Goal: Transaction & Acquisition: Download file/media

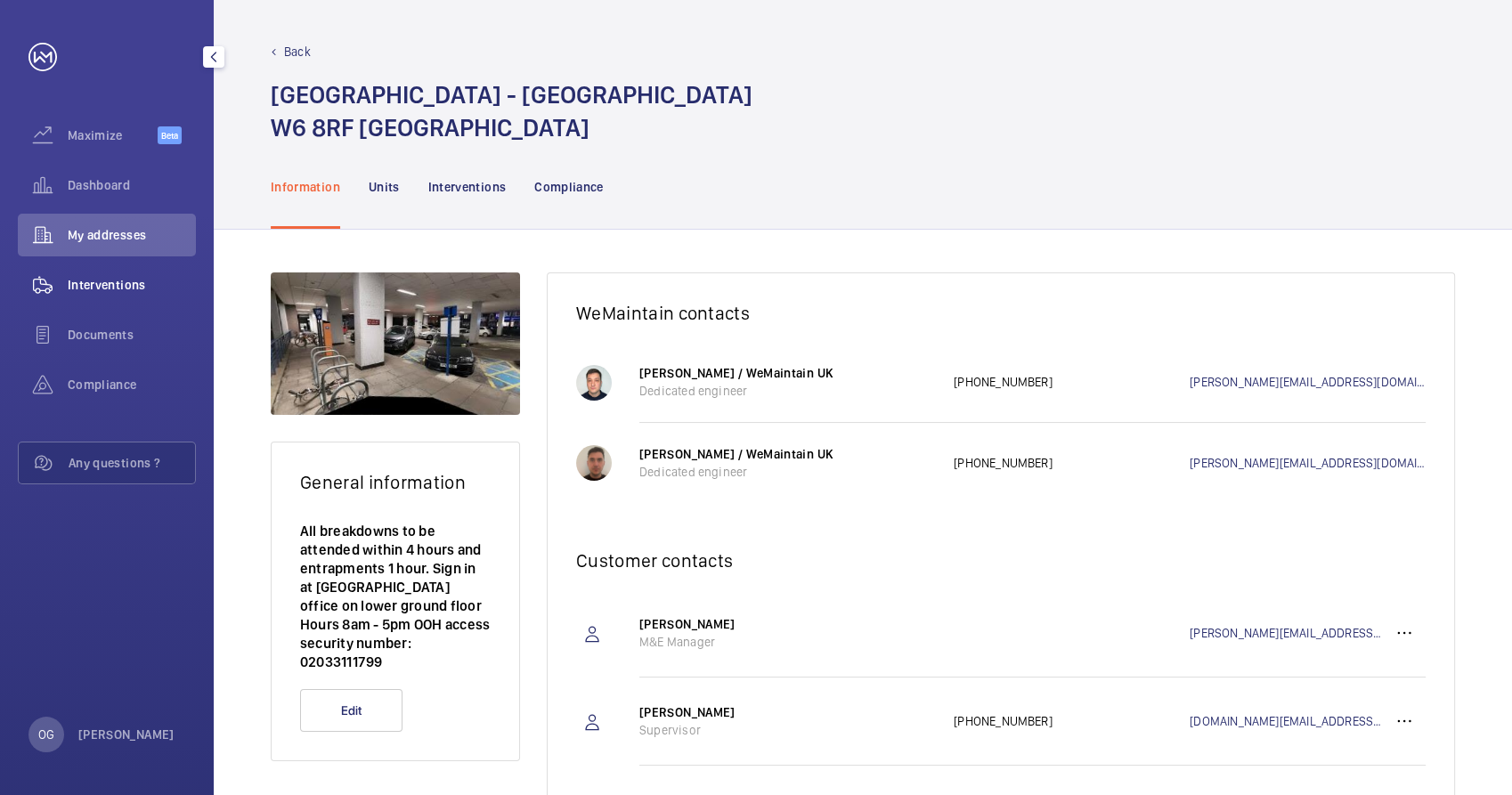
click at [63, 283] on wm-front-icon-button at bounding box center [42, 285] width 50 height 42
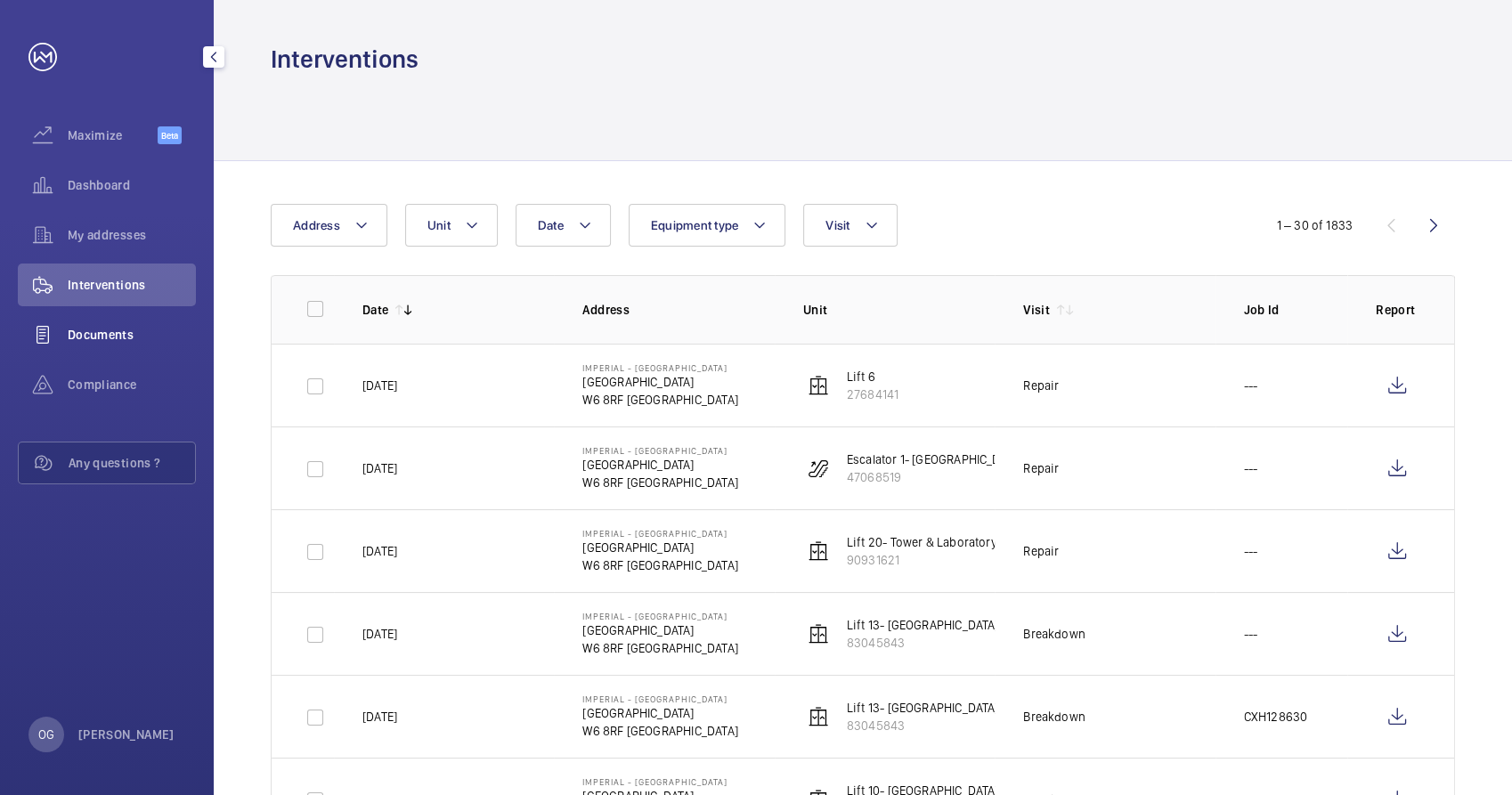
click at [74, 332] on span "Documents" at bounding box center [132, 335] width 128 height 18
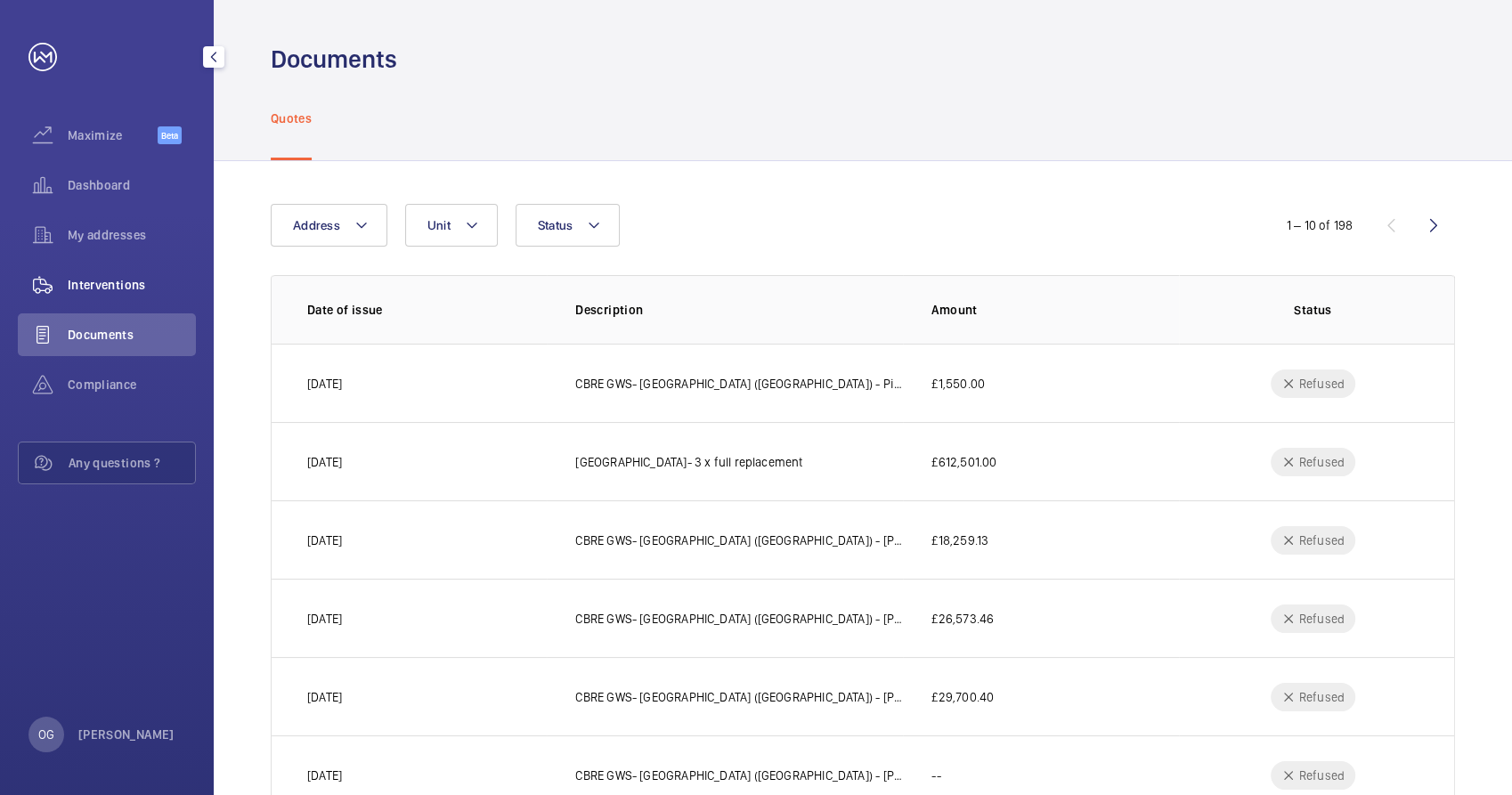
click at [114, 271] on div "Interventions" at bounding box center [106, 285] width 178 height 42
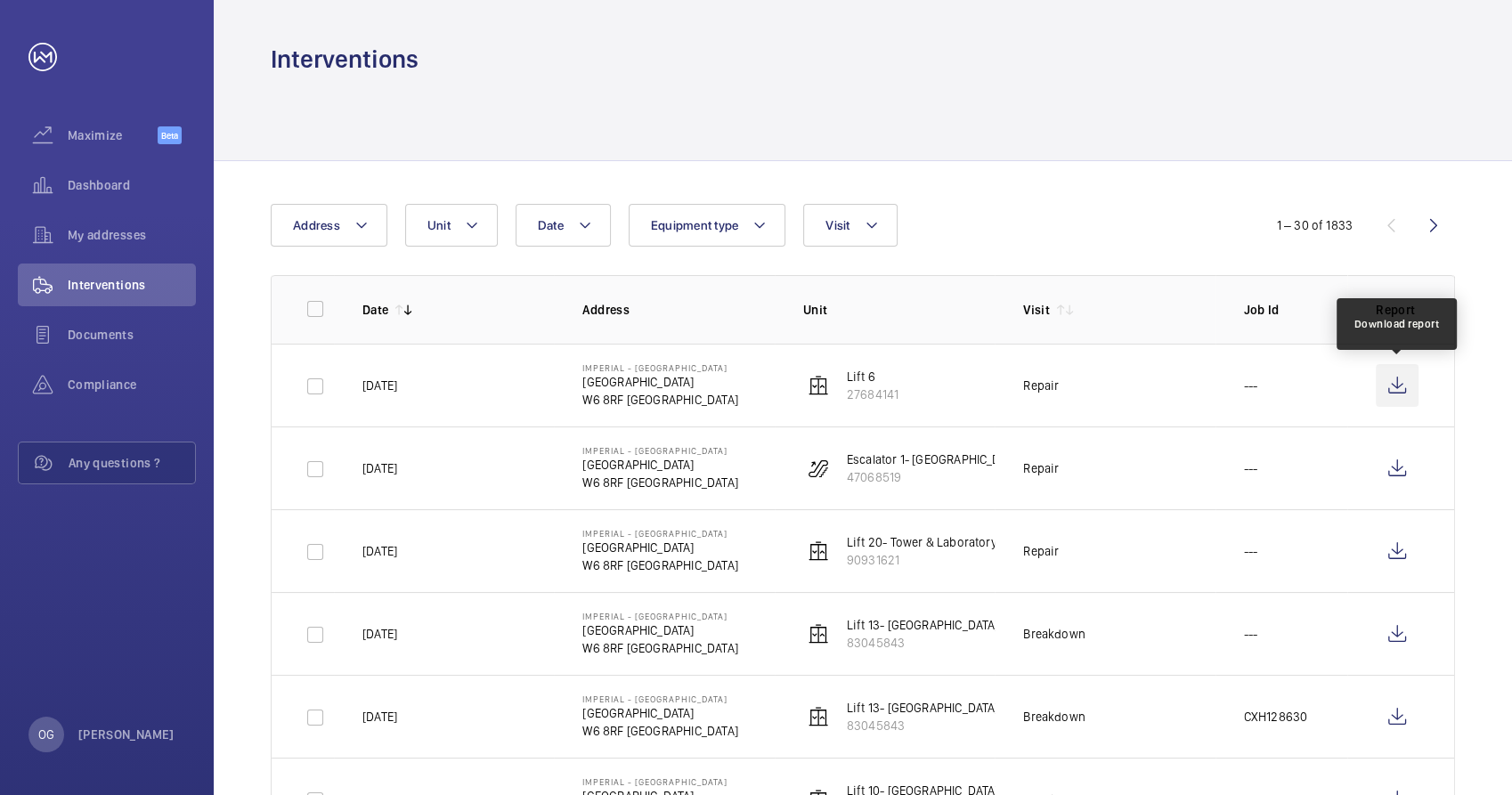
click at [1404, 384] on wm-front-icon-button at bounding box center [1397, 385] width 42 height 42
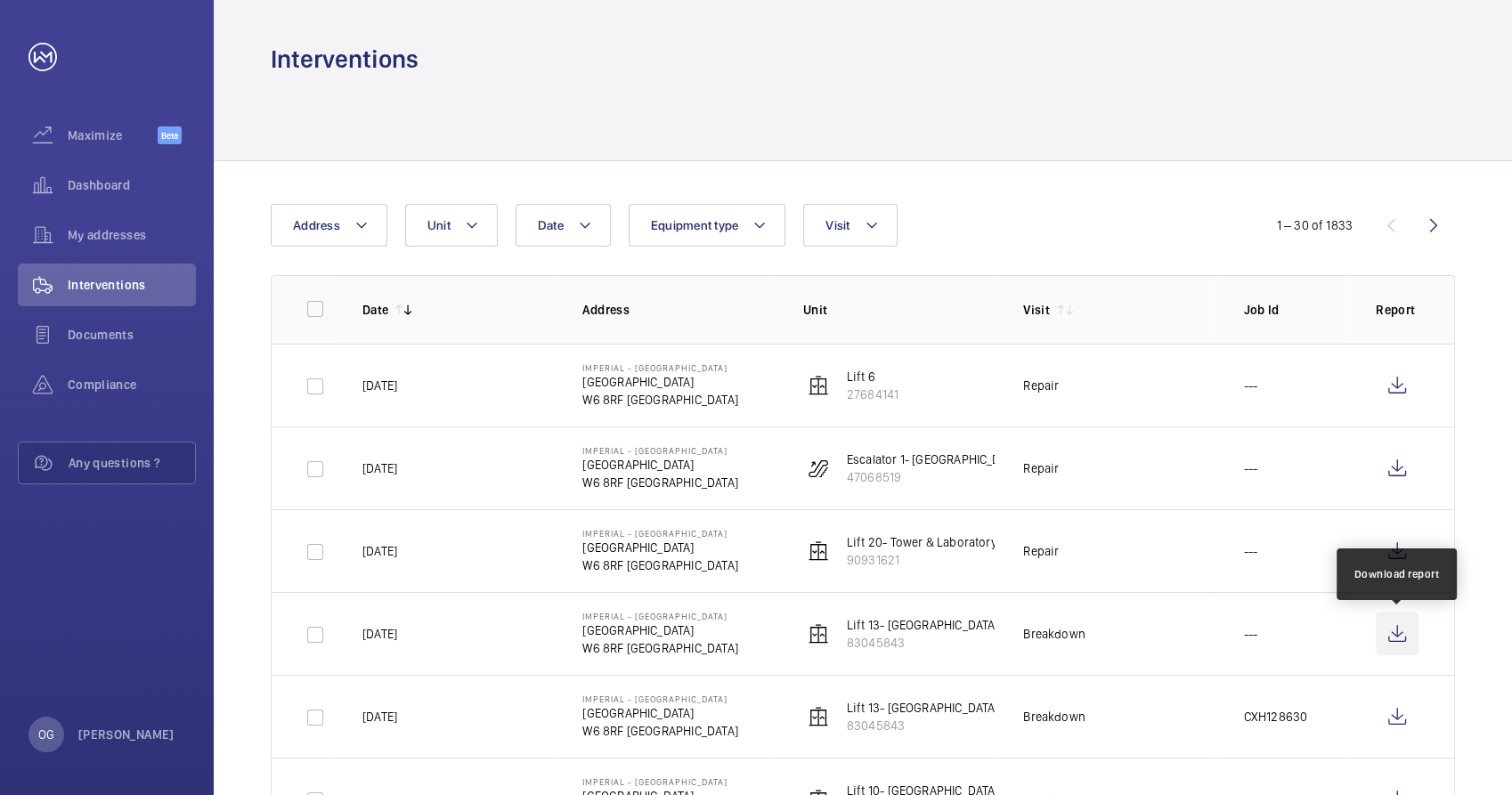
click at [1402, 635] on wm-front-icon-button at bounding box center [1397, 633] width 42 height 42
